Goal: Use online tool/utility: Utilize a website feature to perform a specific function

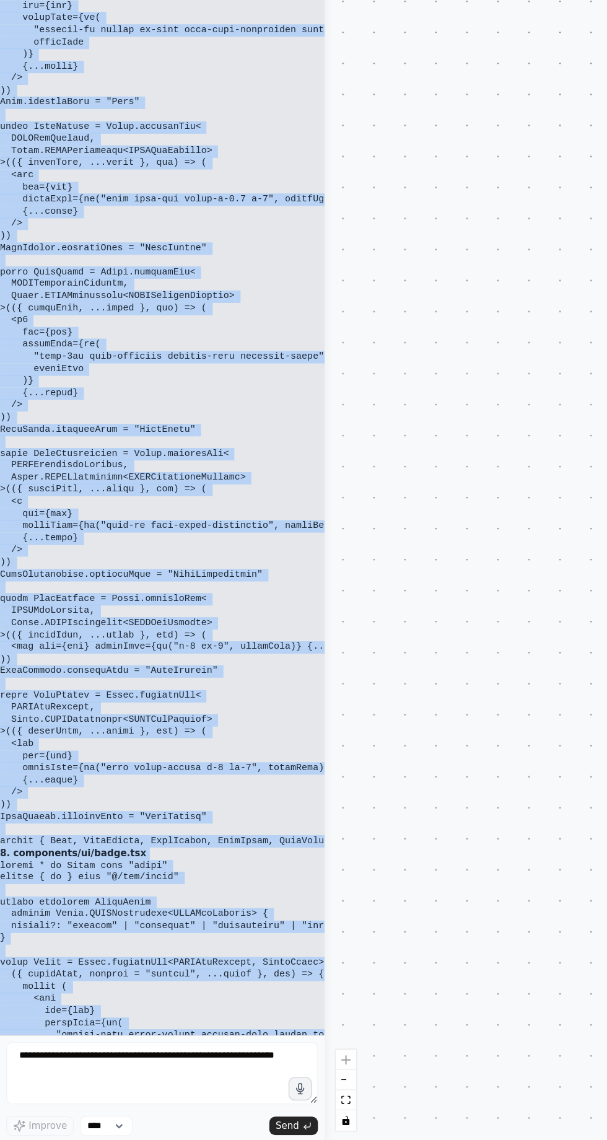
scroll to position [73271, 20]
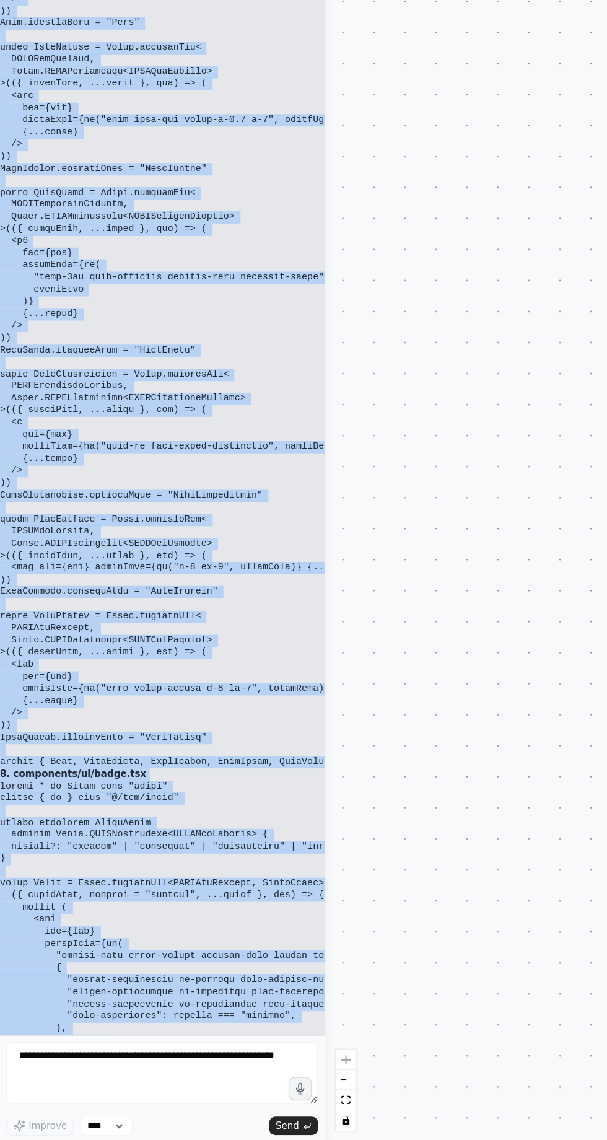
copy div "remove all OpenAI dependencies and replace with Stable Diffusion: 1. Updated pa…"
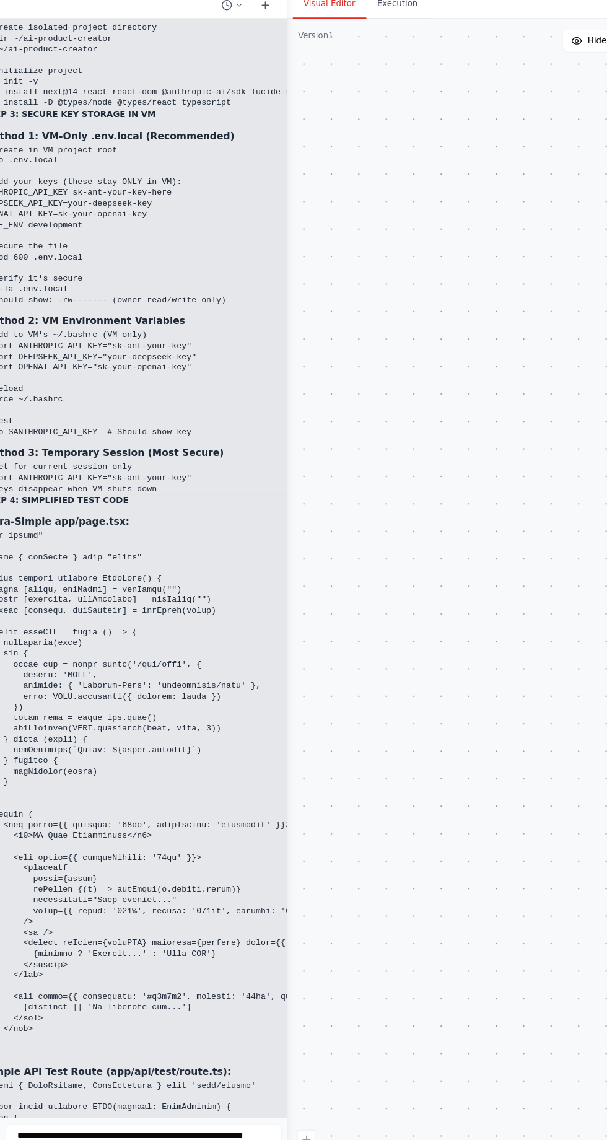
scroll to position [0, 0]
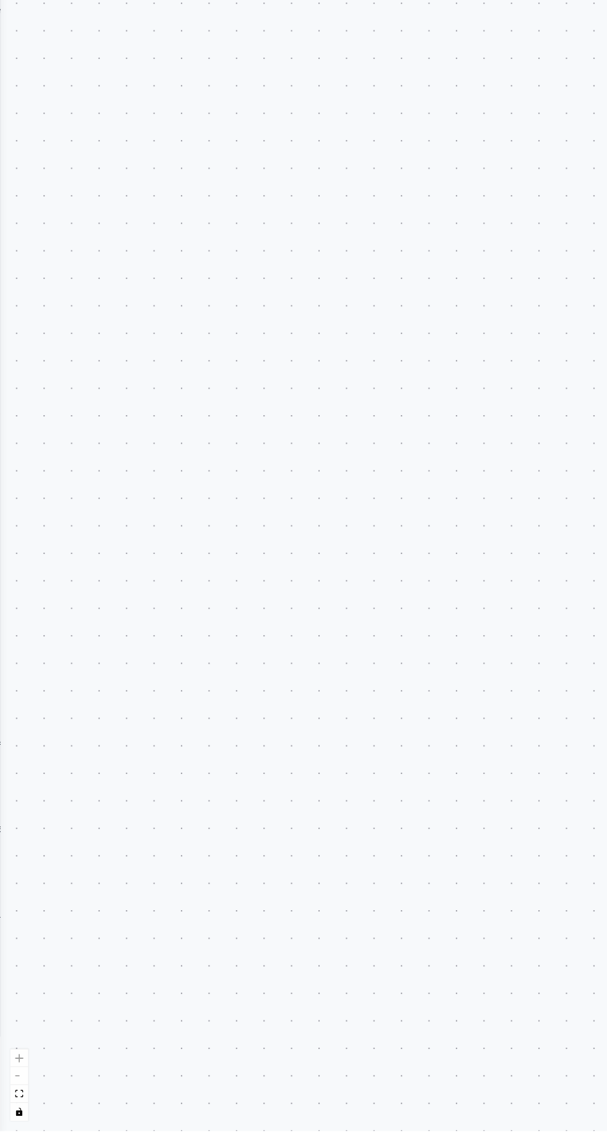
click at [25, 237] on div ".deletable-edge-delete-btn { width: 20px; height: 20px; border: 0px solid #ffff…" at bounding box center [303, 602] width 607 height 1076
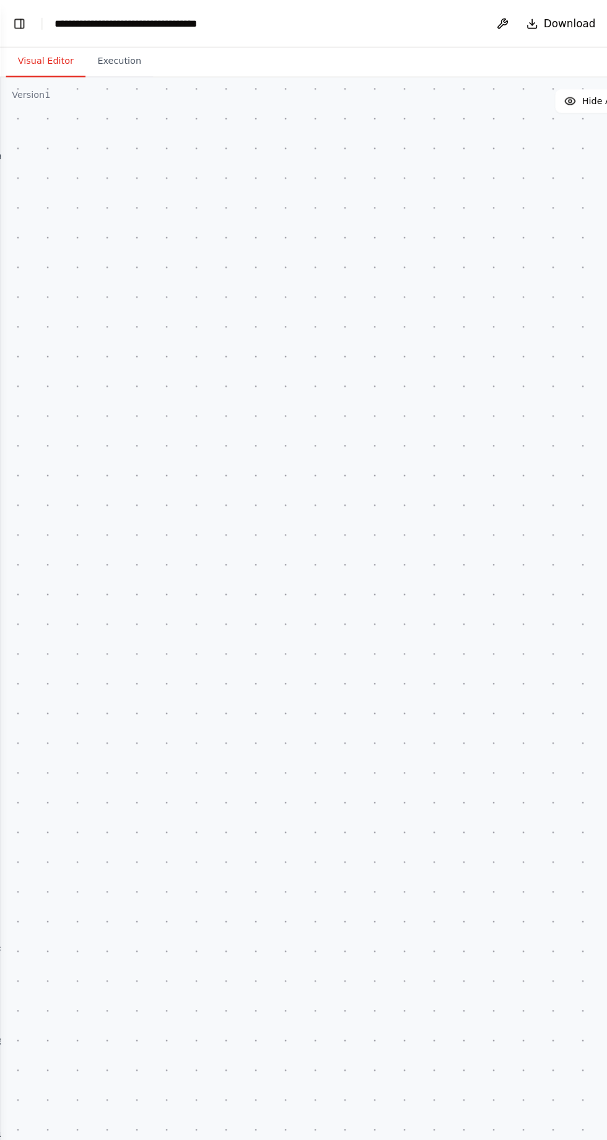
click at [9, 27] on button "Toggle Left Sidebar" at bounding box center [15, 19] width 17 height 17
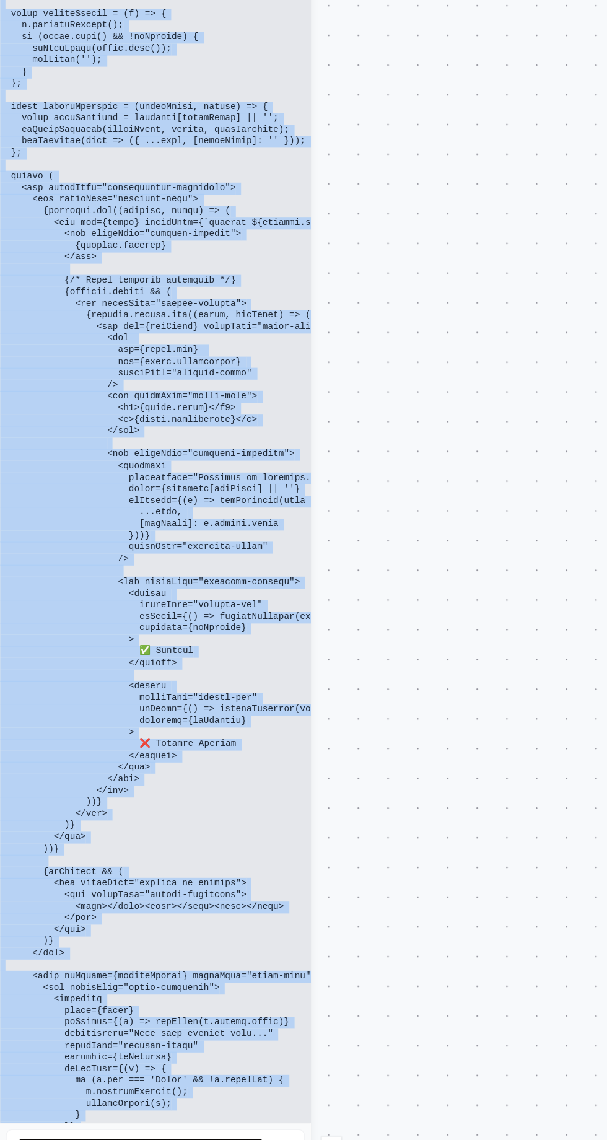
scroll to position [18444, 20]
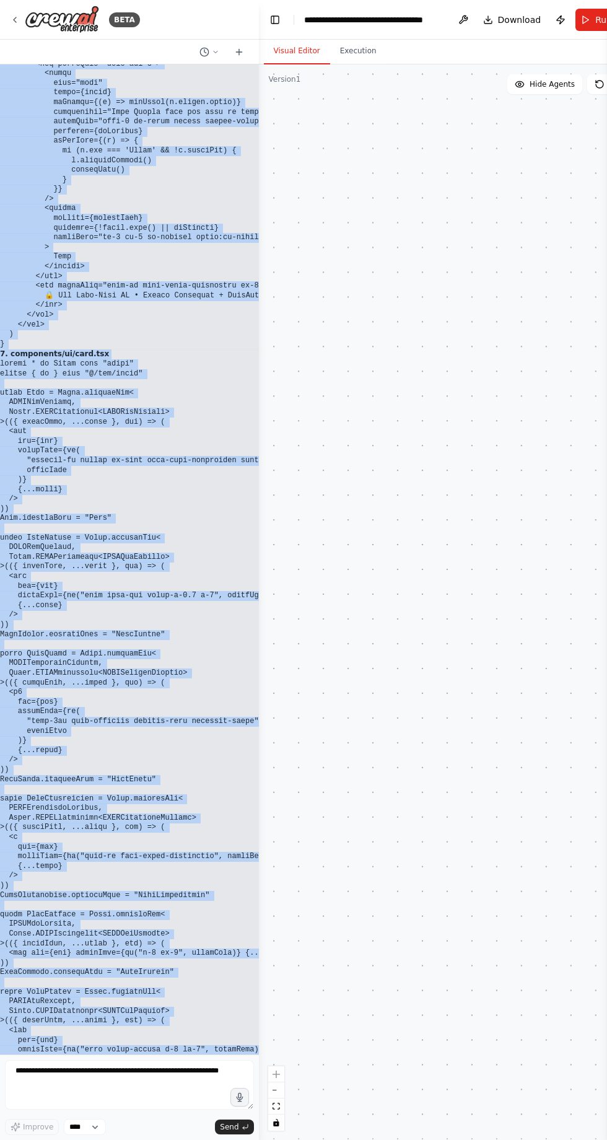
scroll to position [73189, 20]
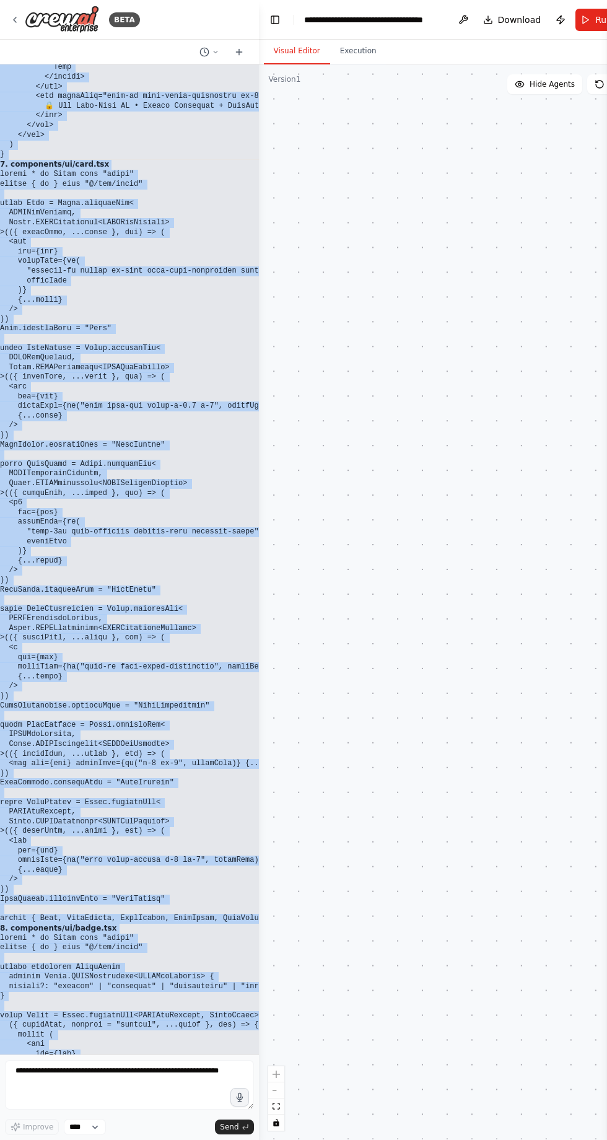
copy div "loremip ✅ DOLORSIT AMET - Conse adi Elit-Seddo Eiu'te incid! U lab etd mag. Ali…"
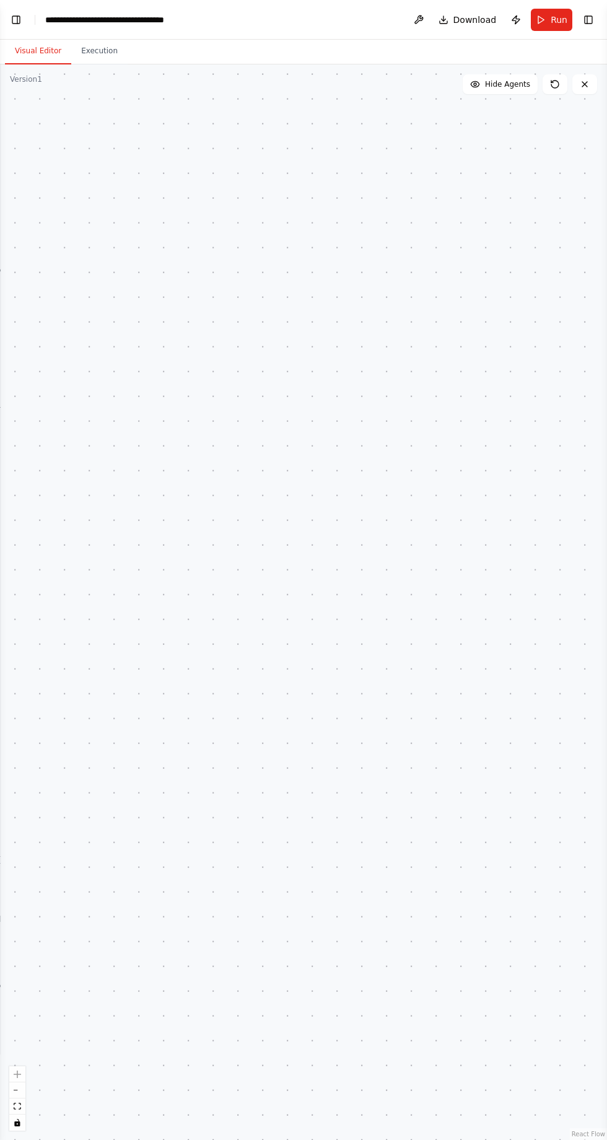
click at [19, 18] on button "Toggle Left Sidebar" at bounding box center [15, 19] width 17 height 17
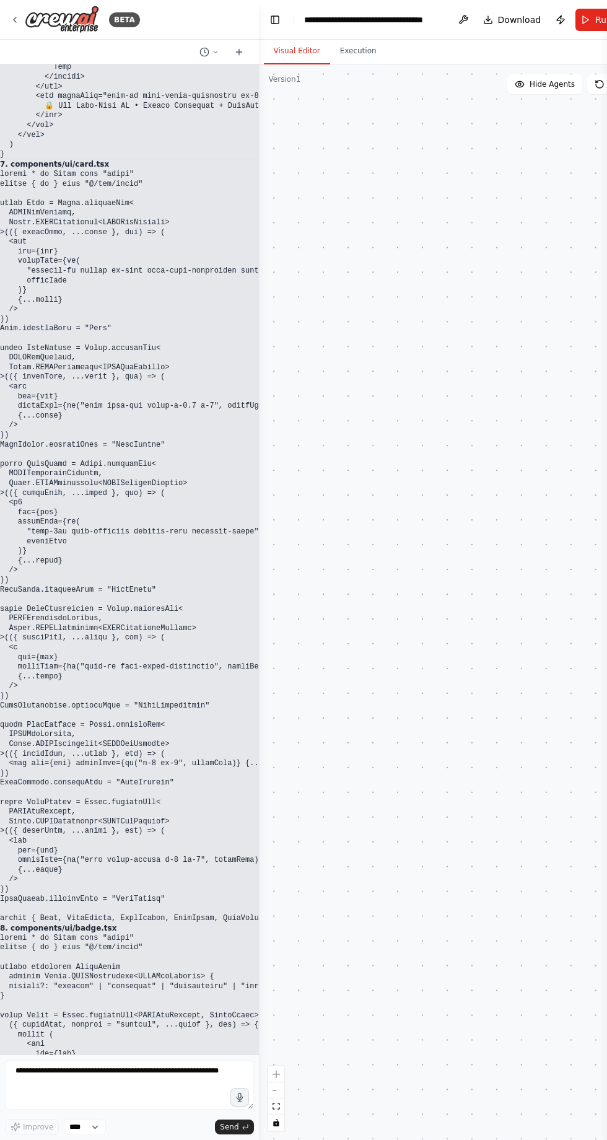
scroll to position [73271, 20]
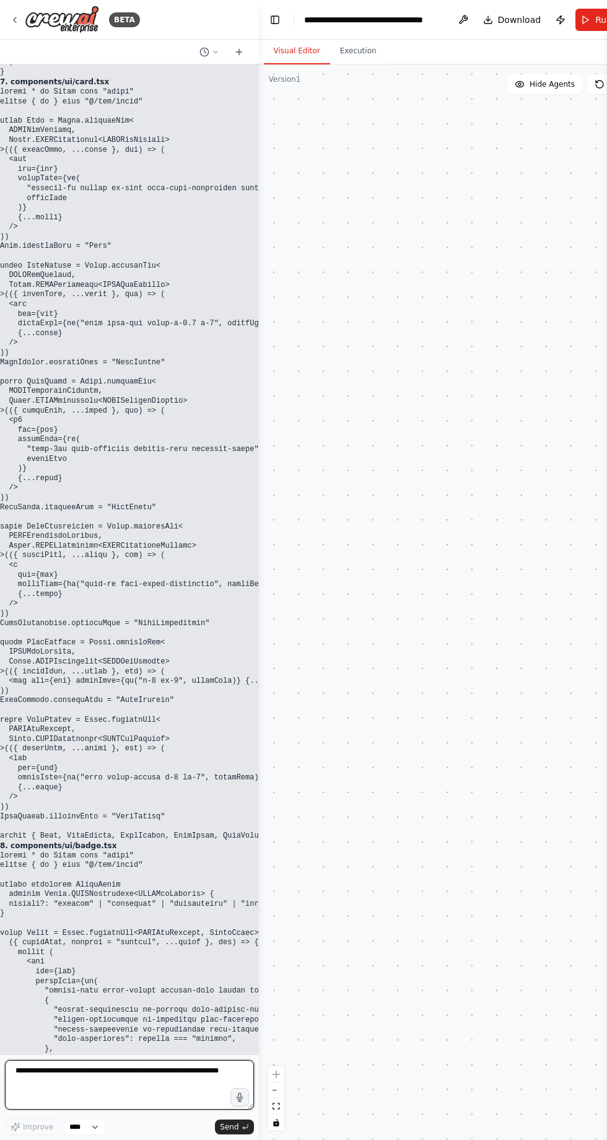
click at [155, 1071] on textarea at bounding box center [129, 1085] width 249 height 50
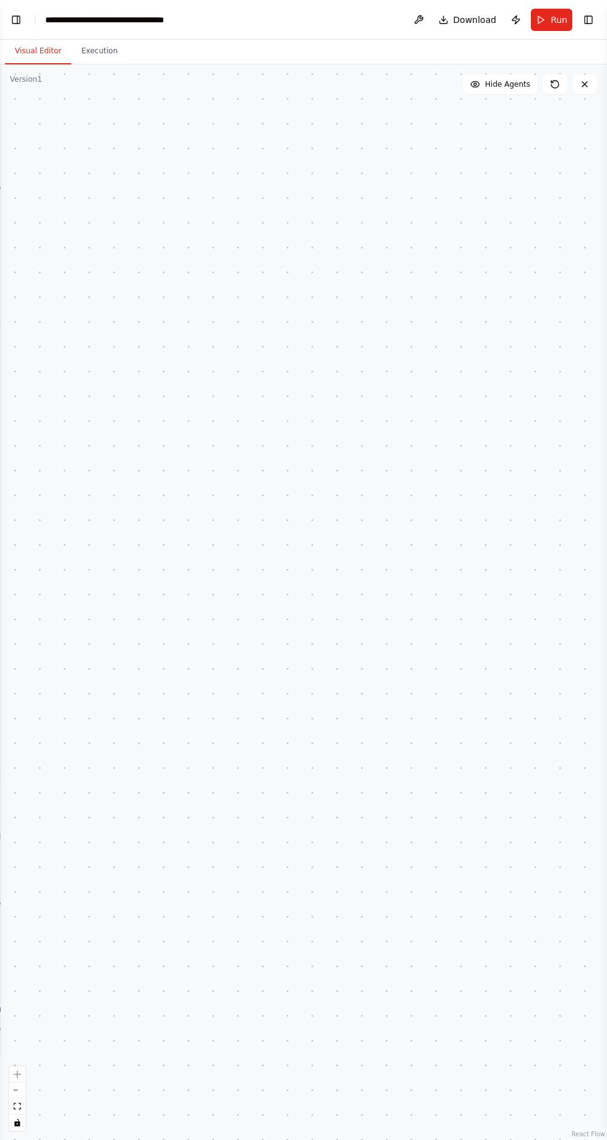
scroll to position [82, 0]
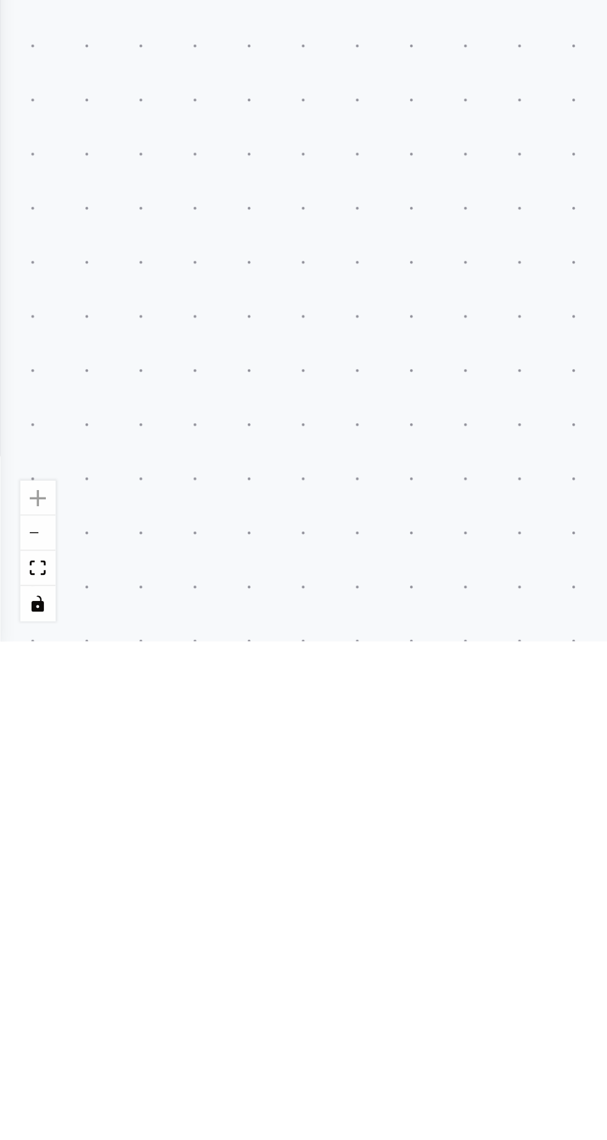
type textarea "**********"
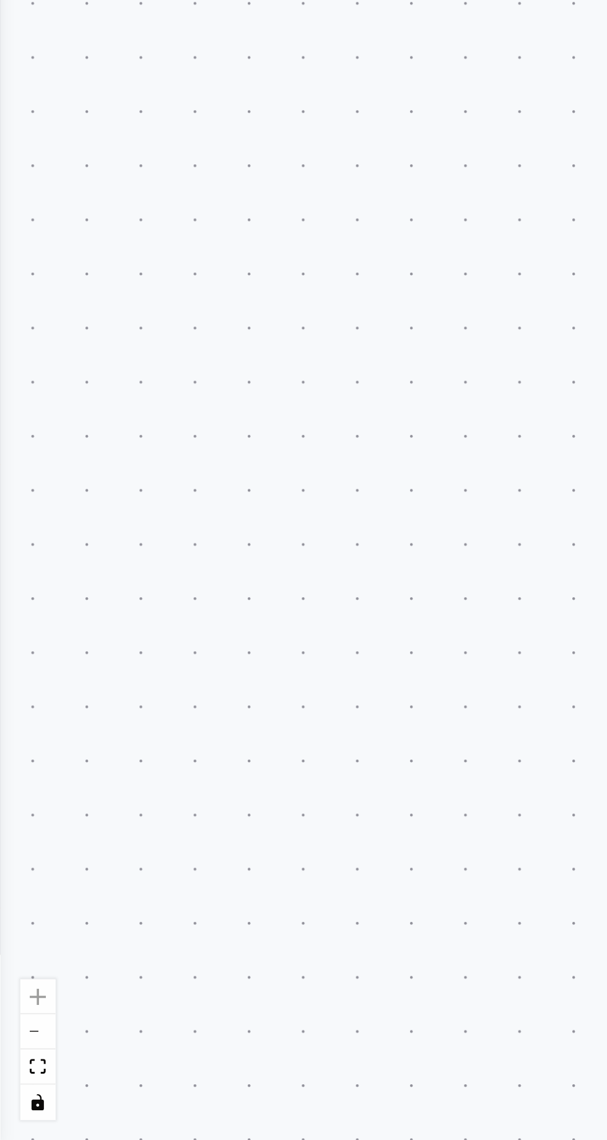
scroll to position [74173, 20]
